Goal: Task Accomplishment & Management: Use online tool/utility

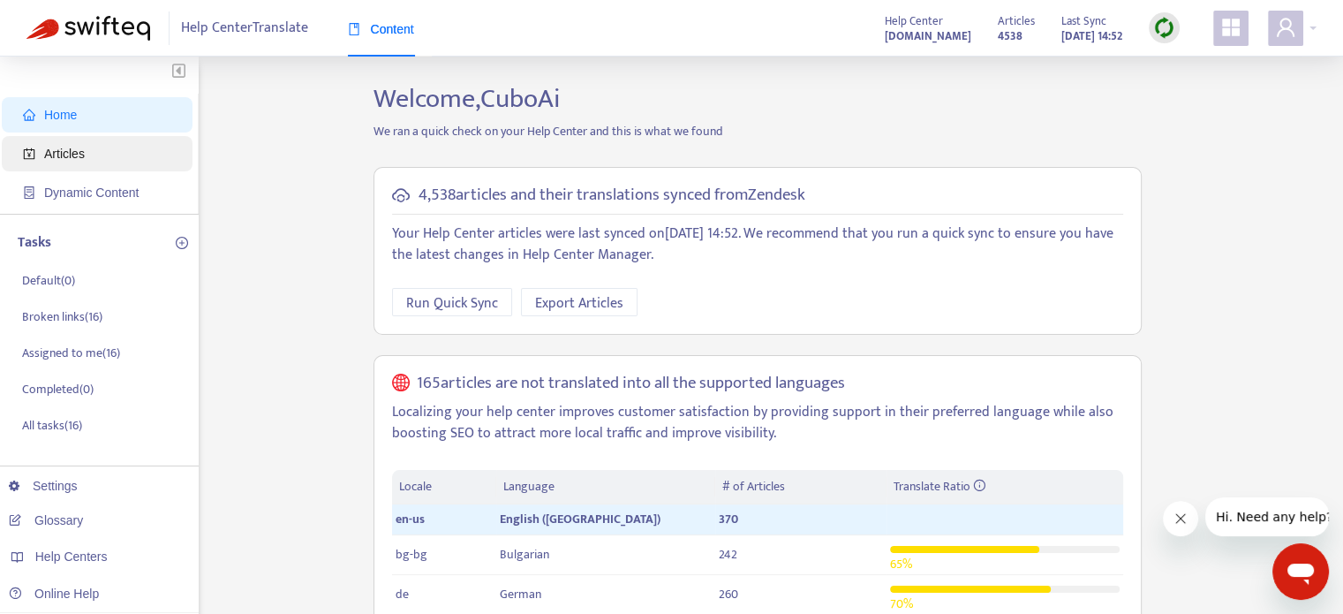
click at [69, 168] on span "Articles" at bounding box center [100, 153] width 155 height 35
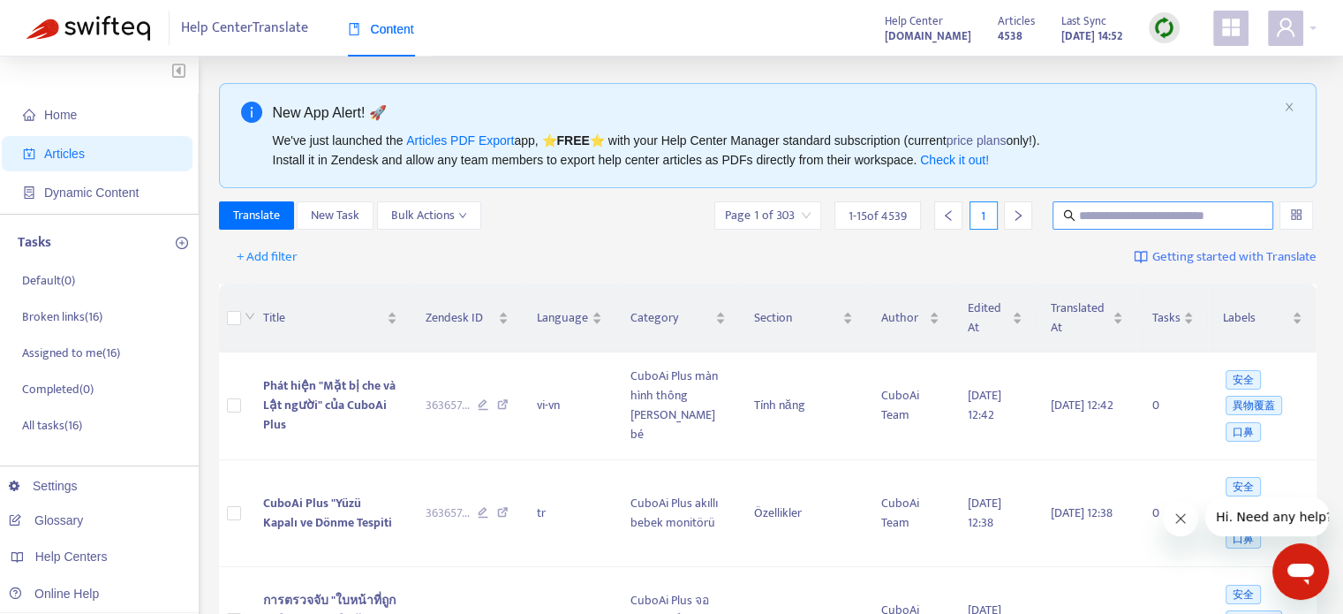
click at [1163, 219] on input "text" at bounding box center [1164, 215] width 170 height 19
paste input "**********"
type input "**********"
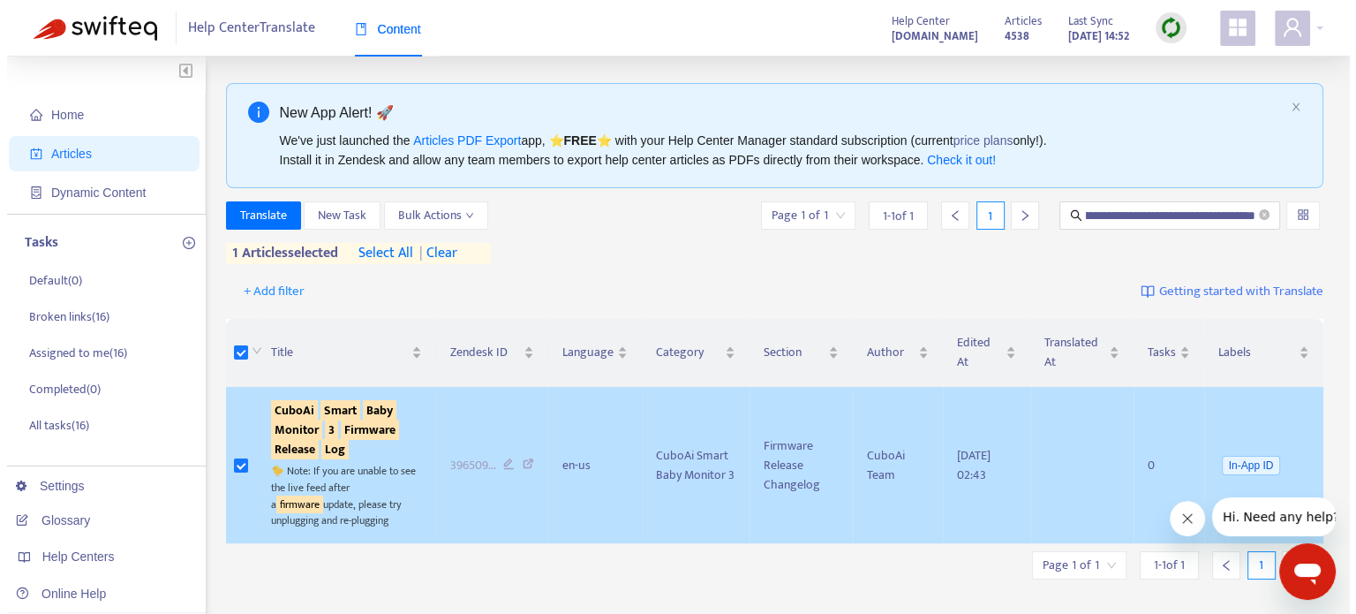
scroll to position [0, 0]
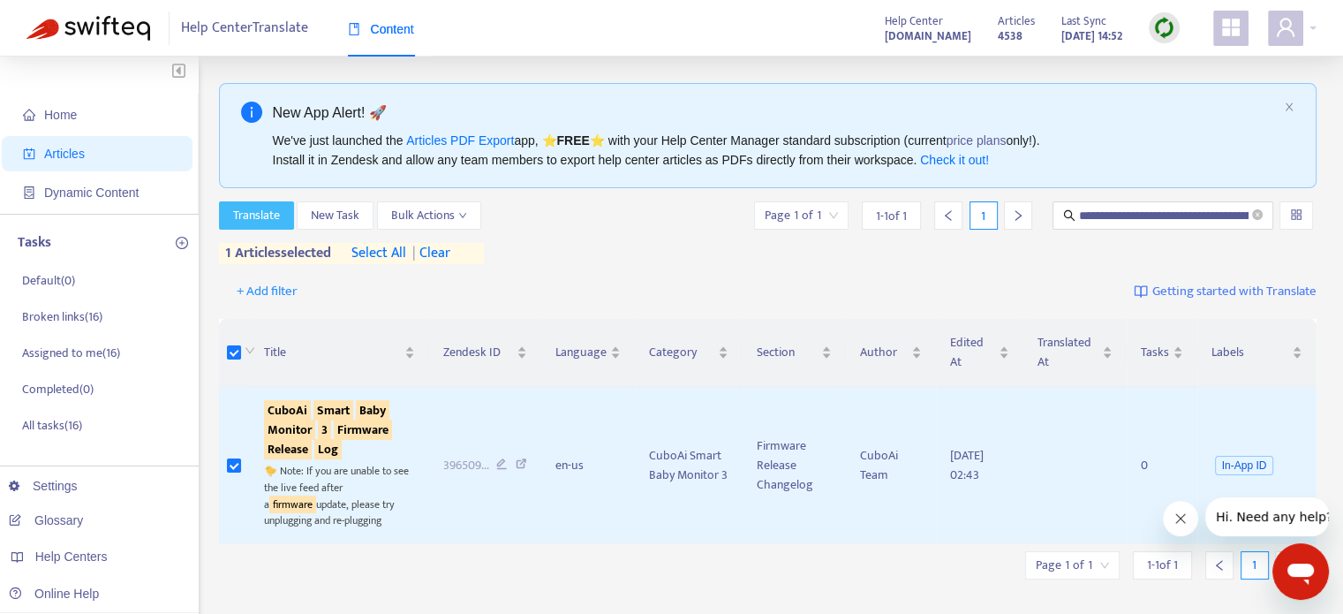
click at [251, 218] on span "Translate" at bounding box center [256, 215] width 47 height 19
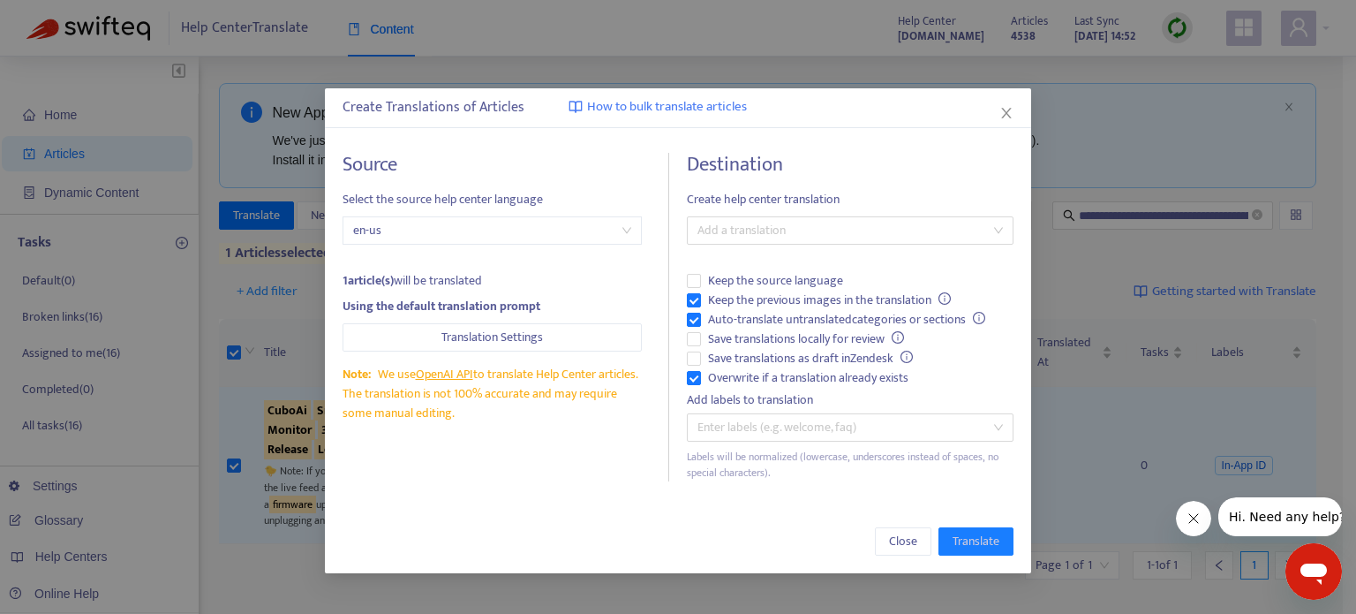
click at [816, 246] on div "Destination Create help center translation Add a translation Keep the source la…" at bounding box center [850, 317] width 327 height 328
click at [812, 224] on div at bounding box center [841, 230] width 300 height 21
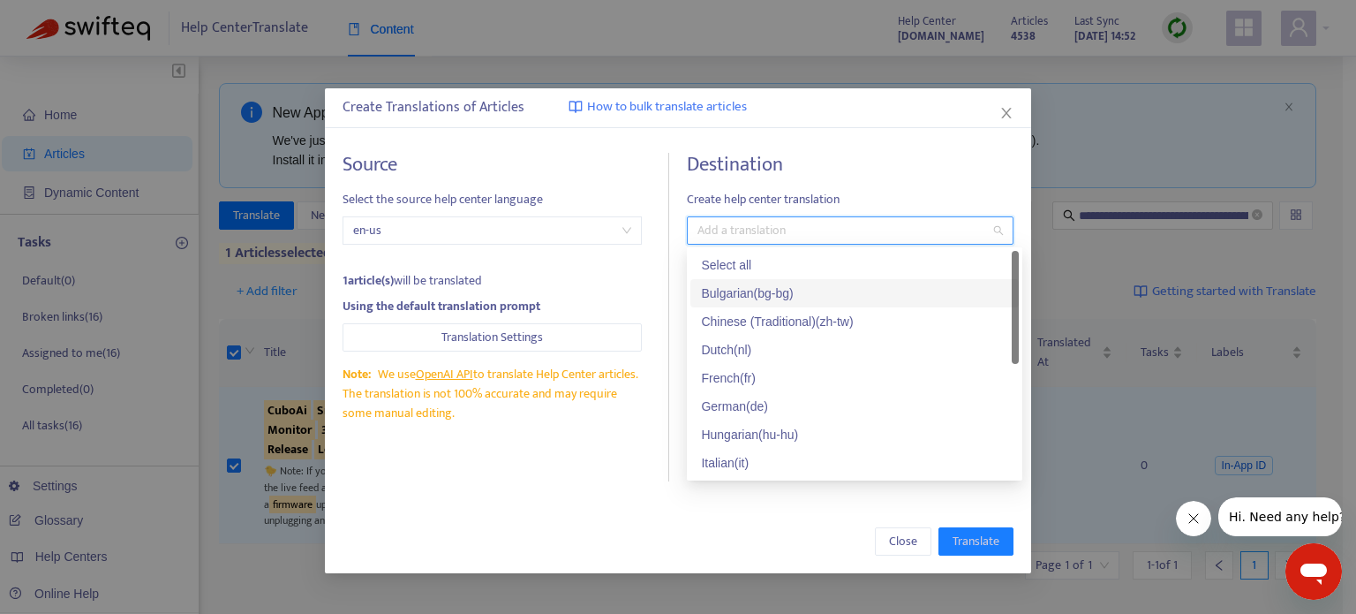
click at [812, 267] on div "Select all" at bounding box center [854, 264] width 307 height 19
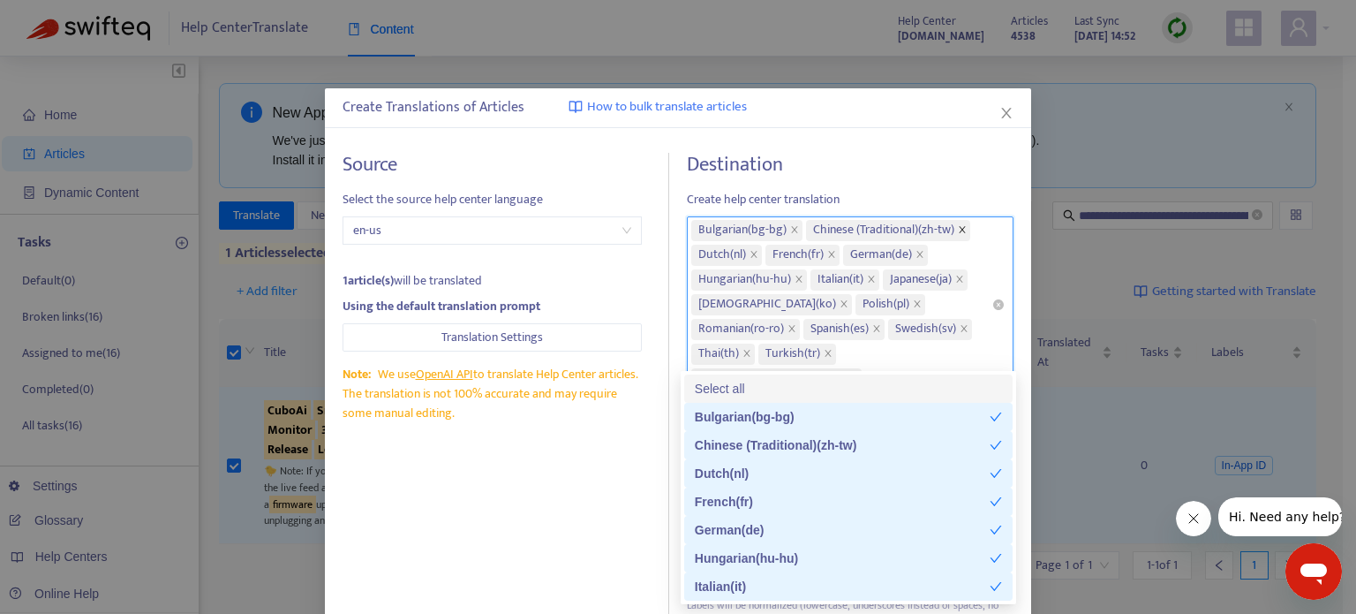
click at [960, 230] on icon "close" at bounding box center [963, 229] width 6 height 6
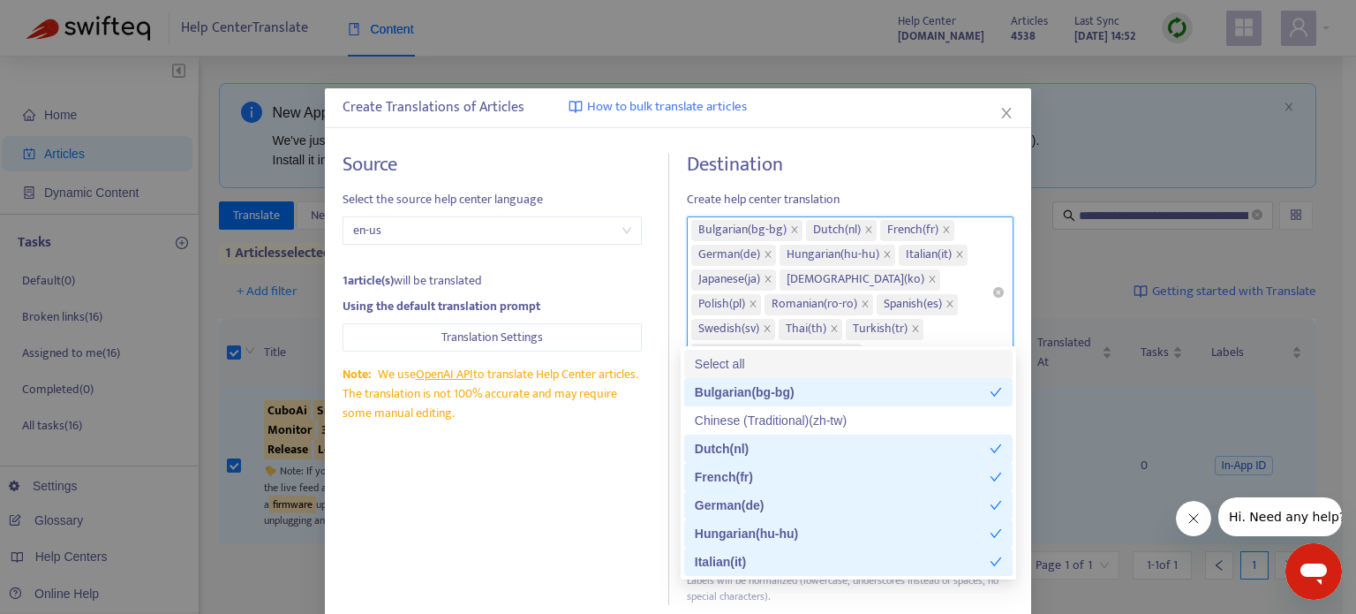
click at [764, 278] on icon "close" at bounding box center [768, 279] width 9 height 9
click at [831, 158] on h4 "Destination" at bounding box center [850, 165] width 327 height 24
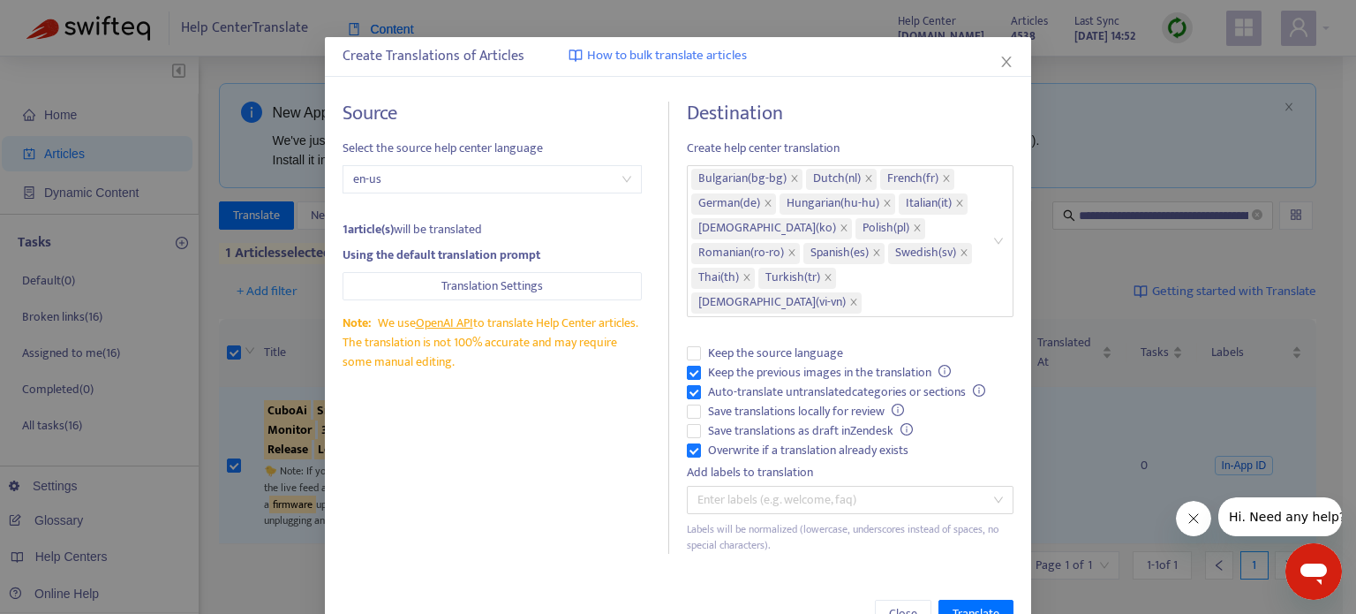
scroll to position [78, 0]
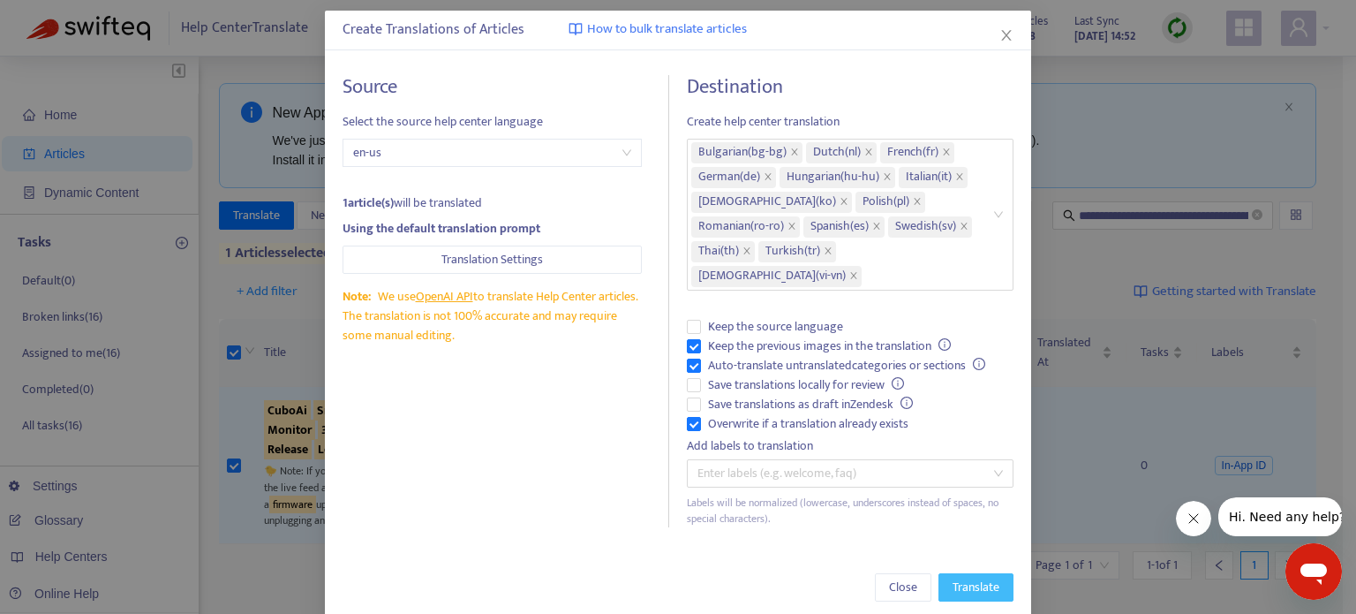
click at [992, 573] on button "Translate" at bounding box center [975, 587] width 75 height 28
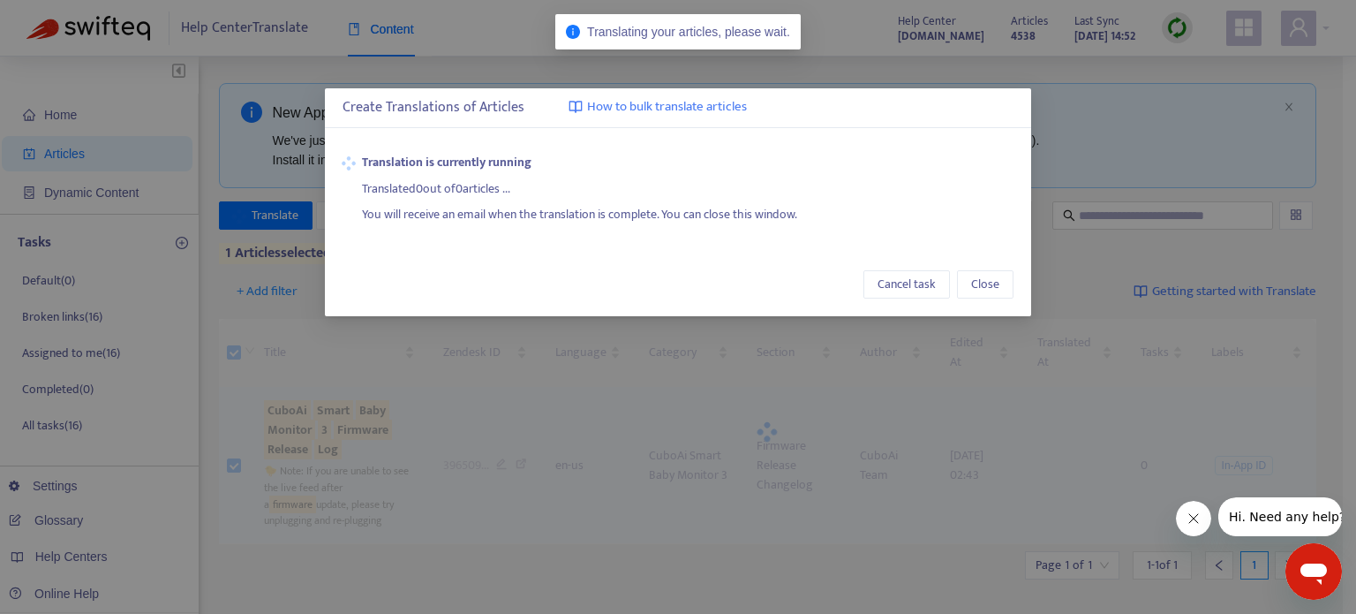
scroll to position [0, 0]
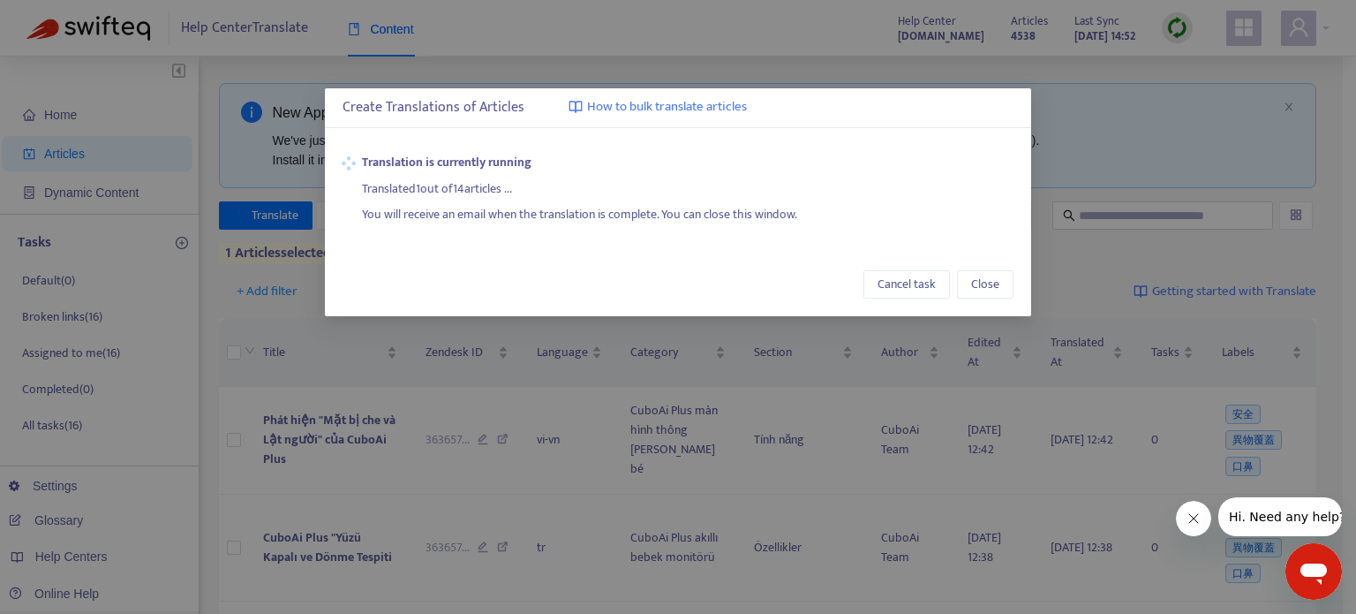
click at [331, 181] on div "Translation is currently running Translated 1 out of 14 articles ... You will r…" at bounding box center [678, 188] width 706 height 107
